Goal: Task Accomplishment & Management: Complete application form

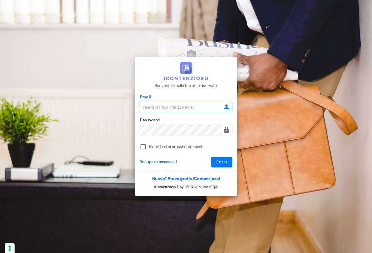
type input "raffaelesolarino@studiosolarino.it"
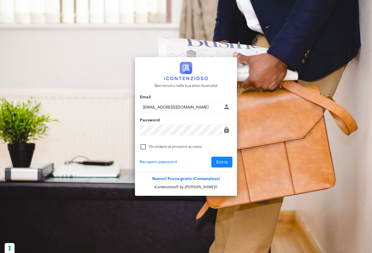
click at [226, 162] on span "Entra" at bounding box center [222, 161] width 12 height 5
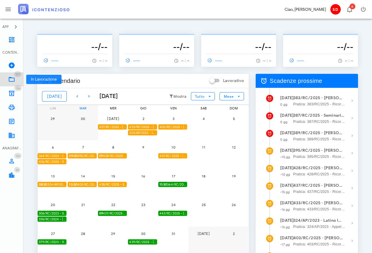
click at [14, 81] on icon at bounding box center [11, 79] width 7 height 7
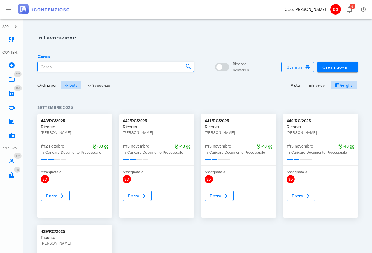
click at [47, 68] on input "Cerca" at bounding box center [109, 67] width 143 height 10
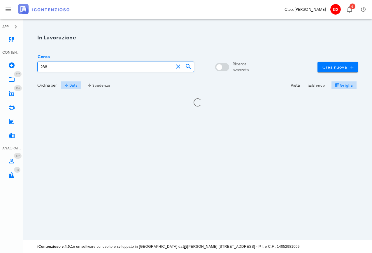
type input "288"
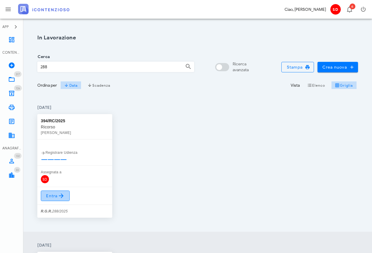
click at [57, 197] on span "Entra" at bounding box center [55, 195] width 19 height 7
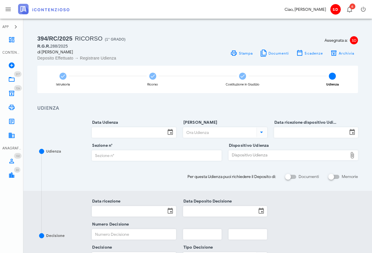
click at [115, 133] on input "Data Udienza" at bounding box center [128, 132] width 73 height 10
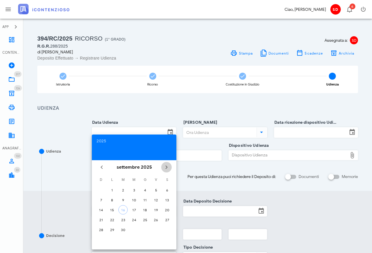
click at [166, 166] on icon "Il prossimo mese" at bounding box center [166, 166] width 7 height 7
click at [111, 211] on div "10" at bounding box center [112, 209] width 9 height 4
type input "10/11/2025"
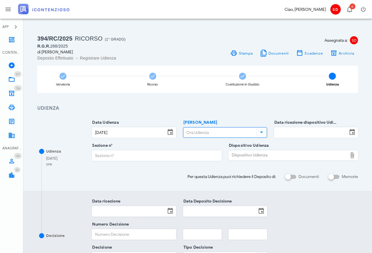
click at [194, 134] on input "Ora Udienza" at bounding box center [219, 132] width 72 height 10
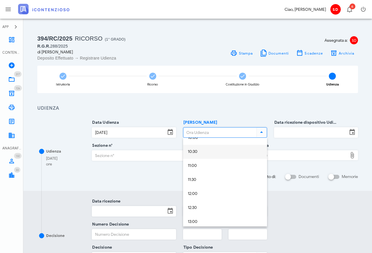
scroll to position [290, 0]
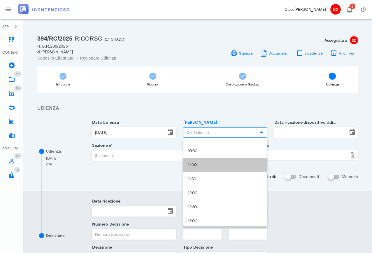
click at [193, 164] on div "11:00" at bounding box center [225, 165] width 75 height 5
type input "11:00"
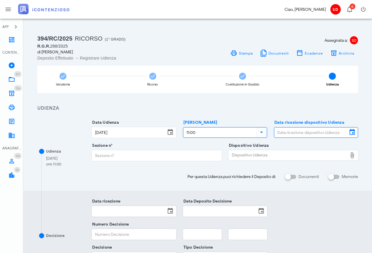
click at [309, 134] on input "Data ricezione dispositivo Udienza" at bounding box center [310, 132] width 73 height 10
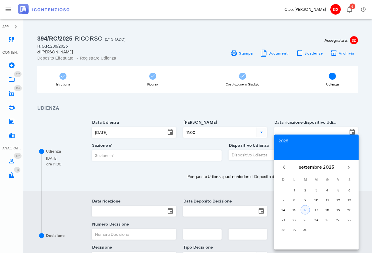
click at [306, 212] on div "16" at bounding box center [305, 209] width 9 height 4
type input "16/09/2025"
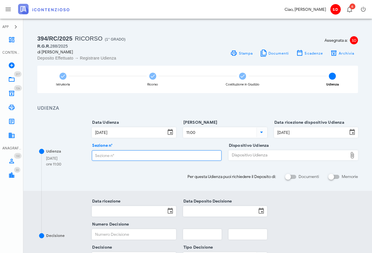
click at [121, 158] on input "Sezione n°" at bounding box center [156, 155] width 129 height 10
type input "1"
click at [247, 155] on div "Dispositivo Udienza" at bounding box center [288, 154] width 119 height 9
type input "C:\fakepath\AvvTratt___288_2025.pdf"
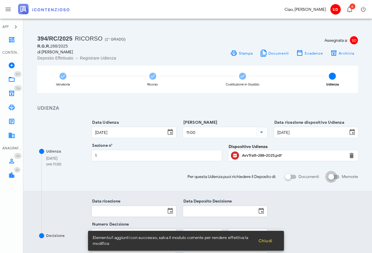
click at [337, 176] on input "Memorie" at bounding box center [333, 176] width 11 height 7
checkbox input "false"
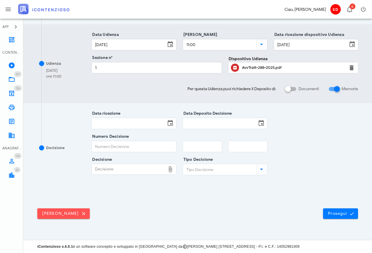
scroll to position [165, 0]
click at [335, 212] on span "Prosegui" at bounding box center [341, 213] width 26 height 5
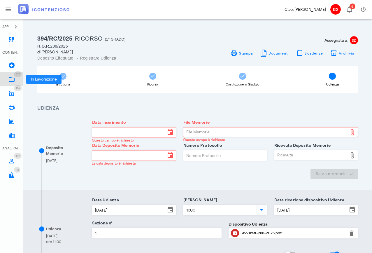
click at [11, 78] on icon at bounding box center [11, 79] width 7 height 7
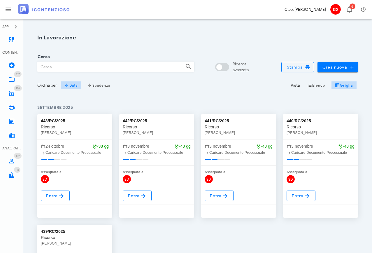
click at [50, 69] on input "Cerca" at bounding box center [109, 67] width 143 height 10
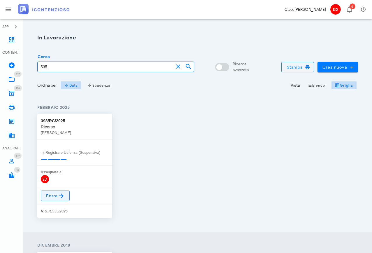
type input "535"
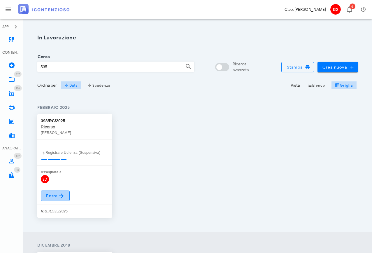
click at [58, 195] on icon at bounding box center [61, 195] width 7 height 7
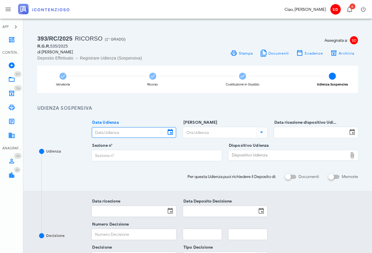
click at [120, 131] on input "Data Udienza" at bounding box center [128, 132] width 73 height 10
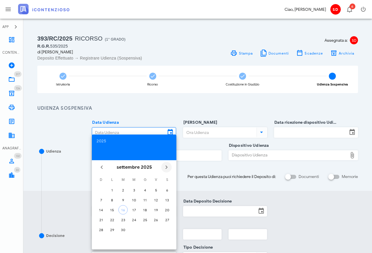
click at [165, 168] on icon "Il prossimo mese" at bounding box center [166, 166] width 7 height 7
click at [113, 210] on div "10" at bounding box center [112, 209] width 9 height 4
type input "[DATE]"
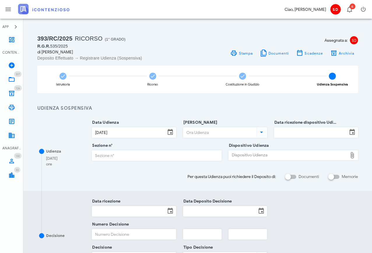
click at [217, 130] on input "[PERSON_NAME]" at bounding box center [219, 132] width 72 height 10
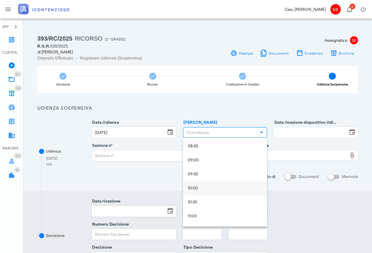
scroll to position [242, 0]
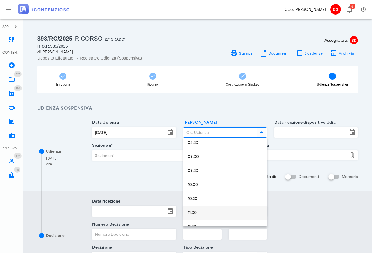
click at [192, 210] on div "11:00" at bounding box center [225, 213] width 75 height 12
type input "11:00"
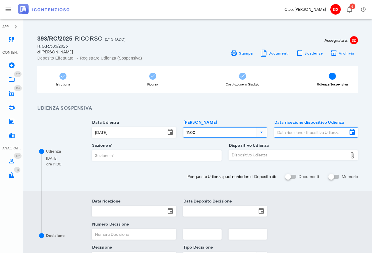
click at [295, 132] on input "Data ricezione dispositivo Udienza" at bounding box center [310, 132] width 73 height 10
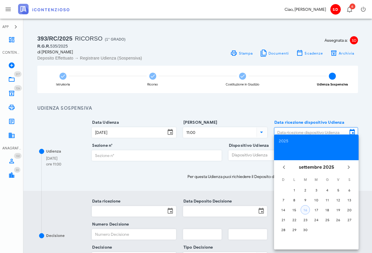
click at [308, 210] on div "16" at bounding box center [305, 209] width 9 height 4
type input "[DATE]"
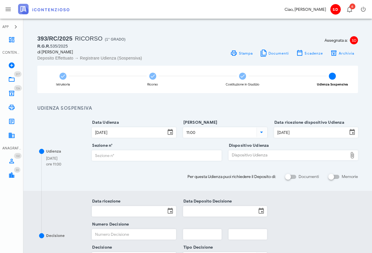
click at [140, 155] on input "Sezione n°" at bounding box center [156, 155] width 129 height 10
type input "1"
click at [247, 156] on div "Dispositivo Udienza" at bounding box center [288, 154] width 119 height 9
type input "C:\fakepath\AvvTratt___535_2025.pdf"
click at [338, 175] on input "Memorie" at bounding box center [333, 176] width 11 height 7
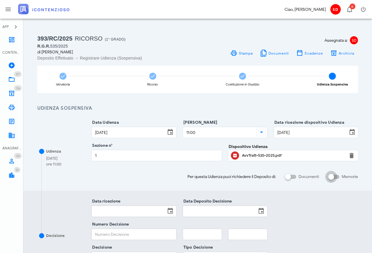
checkbox input "false"
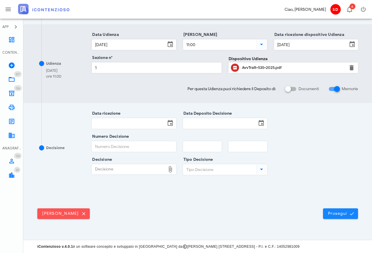
scroll to position [165, 0]
click at [339, 212] on span "Prosegui" at bounding box center [341, 213] width 26 height 5
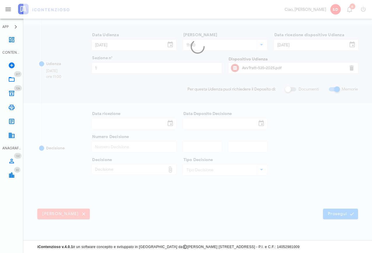
scroll to position [0, 0]
